Goal: Information Seeking & Learning: Learn about a topic

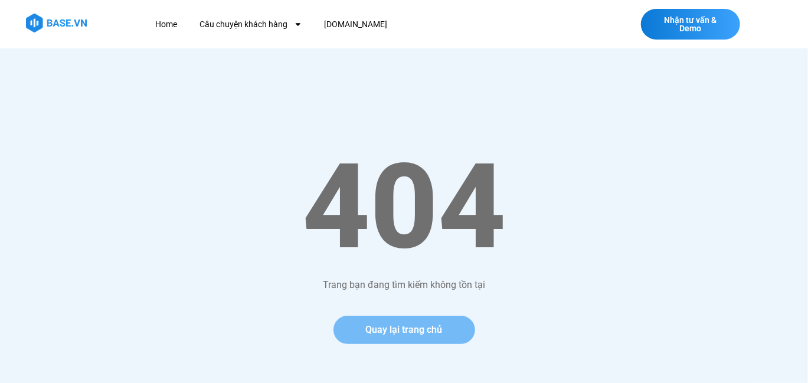
click at [424, 331] on span "Quay lại trang chủ" at bounding box center [404, 329] width 77 height 9
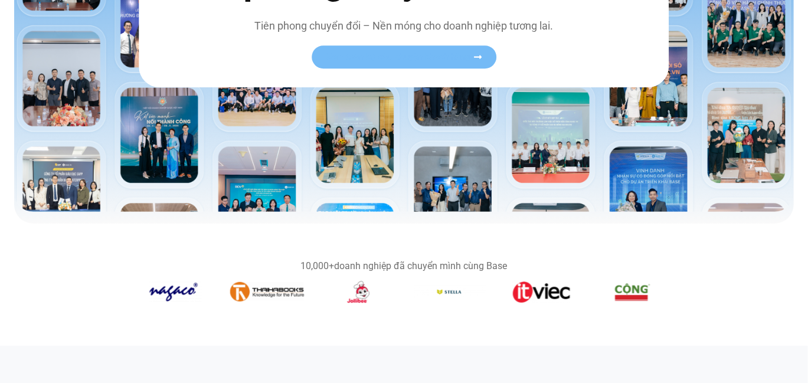
click at [411, 57] on span "Xem toàn bộ câu chuyện khách hàng" at bounding box center [398, 57] width 145 height 9
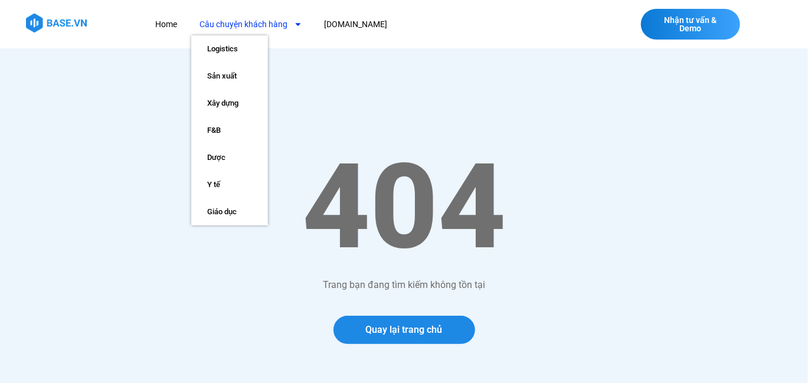
click at [246, 29] on link "Câu chuyện khách hàng" at bounding box center [251, 25] width 120 height 22
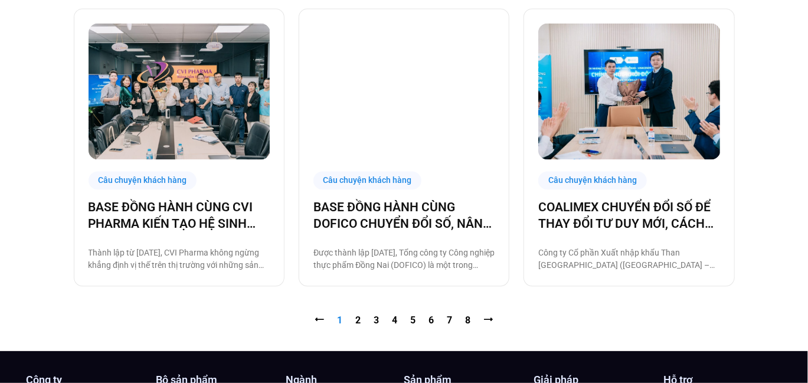
scroll to position [1244, 0]
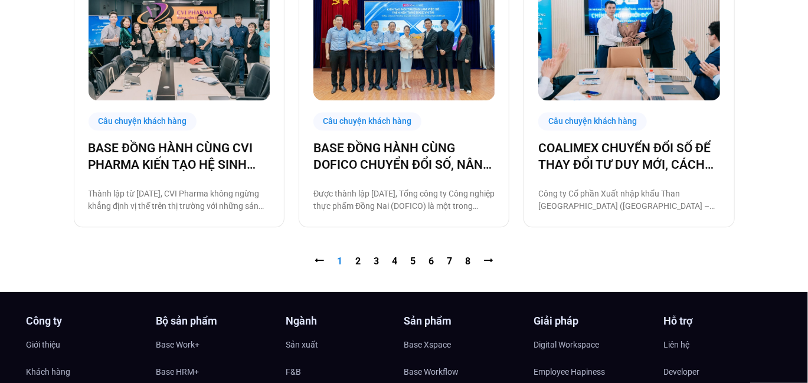
click at [350, 258] on nav "⭠ Trang 1 Trang 2 Trang 3 Trang 4 Trang 5 Trang 6 Trang 7 Trang 8 ⭢" at bounding box center [404, 261] width 661 height 14
click at [356, 259] on link "Trang 2" at bounding box center [358, 260] width 5 height 11
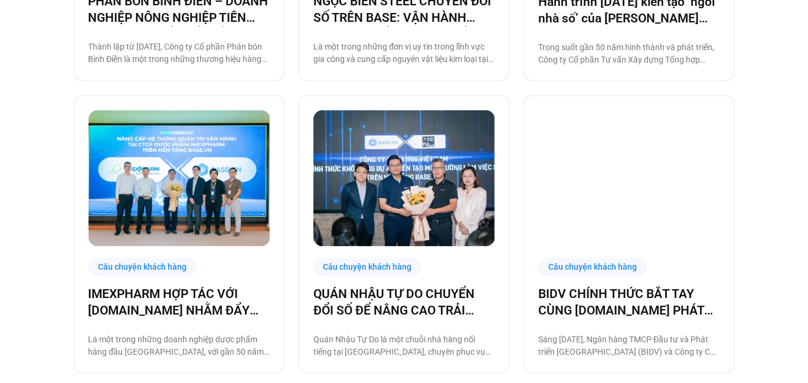
scroll to position [1180, 0]
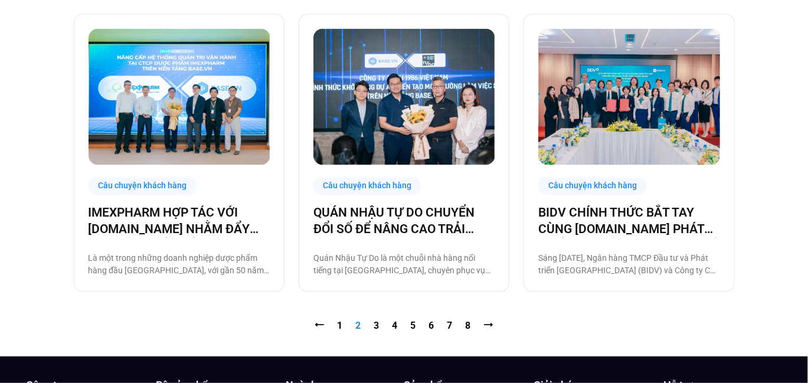
click at [373, 322] on nav "⭠ Trang 1 Trang 2 Trang 3 Trang 4 Trang 5 Trang 6 Trang 7 Trang 8 ⭢" at bounding box center [404, 326] width 661 height 14
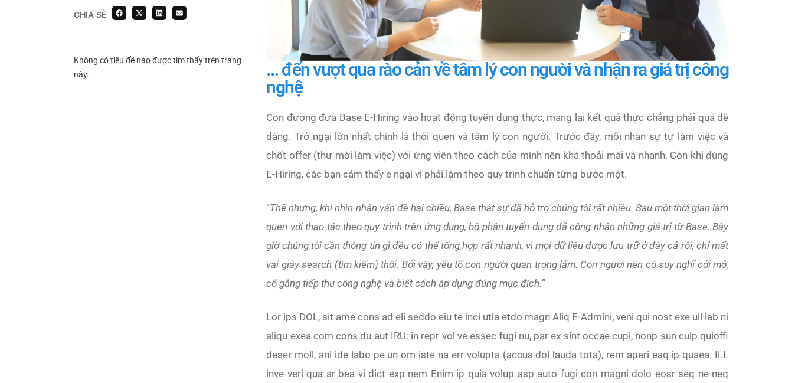
scroll to position [2537, 0]
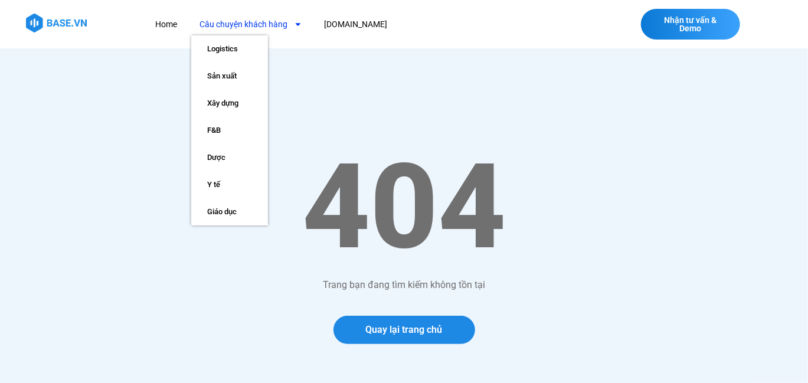
click at [255, 25] on link "Câu chuyện khách hàng" at bounding box center [251, 25] width 120 height 22
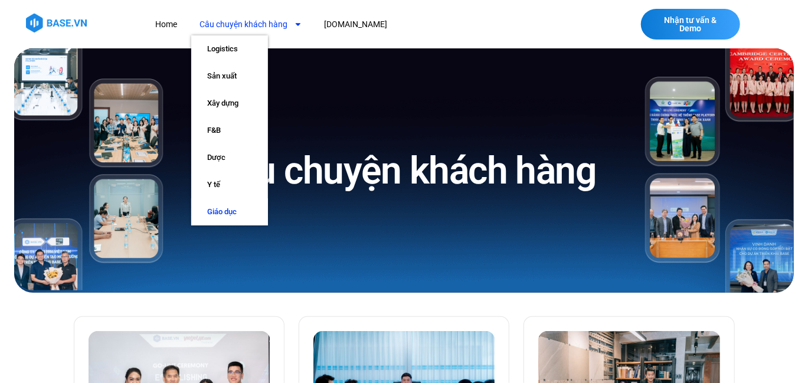
click at [219, 213] on link "Giáo dục" at bounding box center [229, 211] width 77 height 27
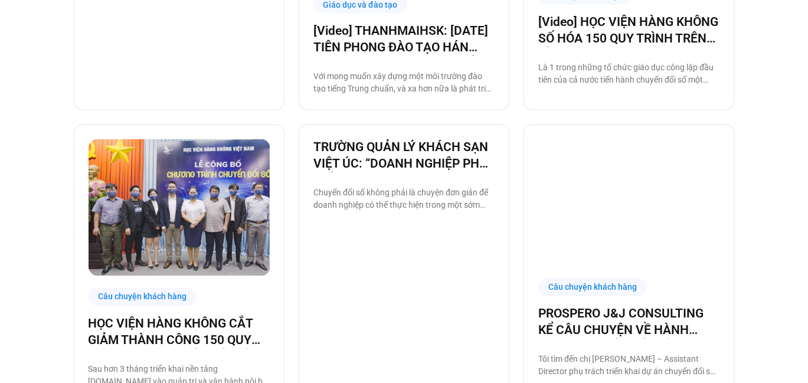
scroll to position [1129, 0]
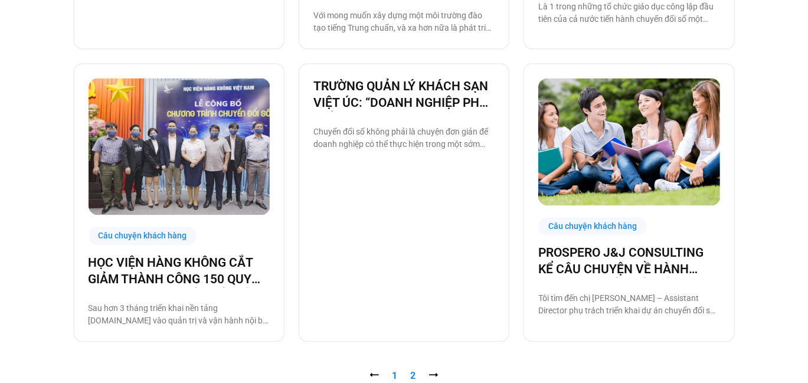
click at [412, 372] on link "Trang 2" at bounding box center [413, 375] width 5 height 11
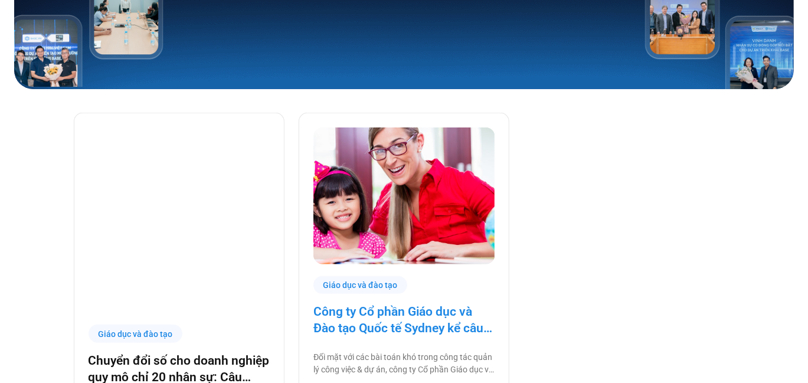
scroll to position [295, 0]
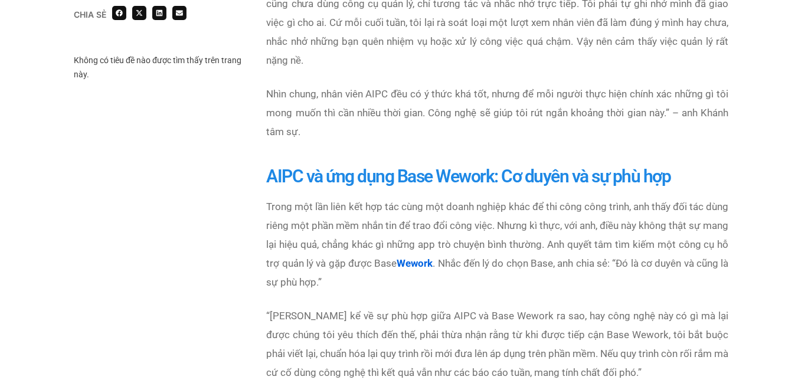
scroll to position [1416, 0]
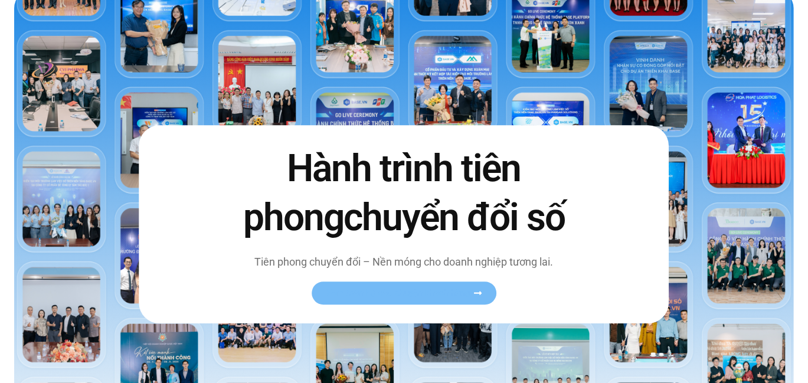
click at [409, 300] on link "Xem toàn bộ câu chuyện khách hàng" at bounding box center [404, 293] width 185 height 23
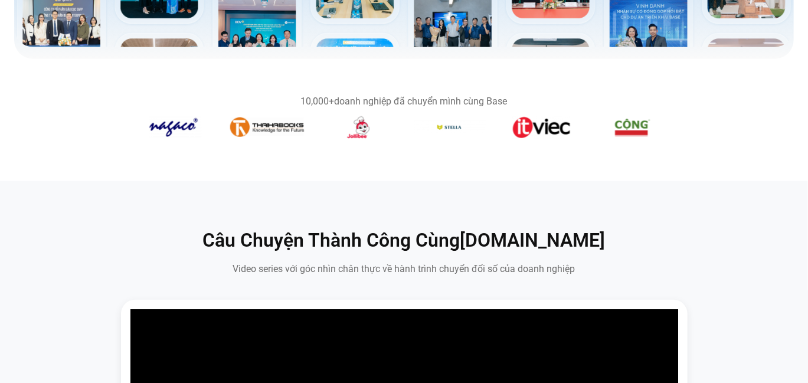
scroll to position [531, 0]
